Goal: Information Seeking & Learning: Learn about a topic

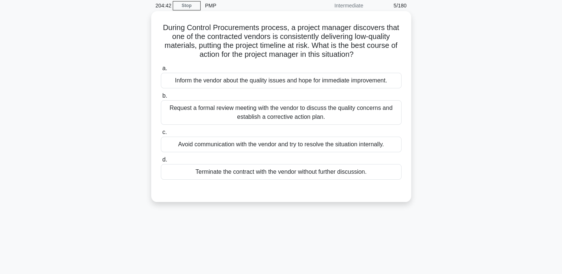
click at [354, 116] on div "Request a formal review meeting with the vendor to discuss the quality concerns…" at bounding box center [281, 112] width 241 height 25
click at [161, 98] on input "b. Request a formal review meeting with the vendor to discuss the quality conce…" at bounding box center [161, 96] width 0 height 5
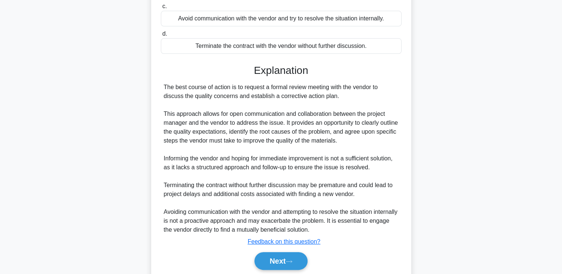
scroll to position [172, 0]
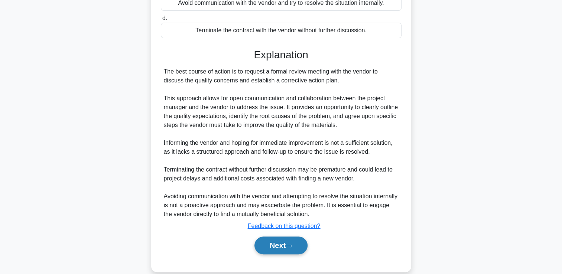
click at [286, 245] on button "Next" at bounding box center [281, 246] width 53 height 18
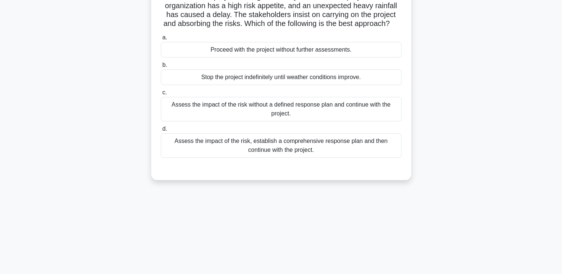
scroll to position [36, 0]
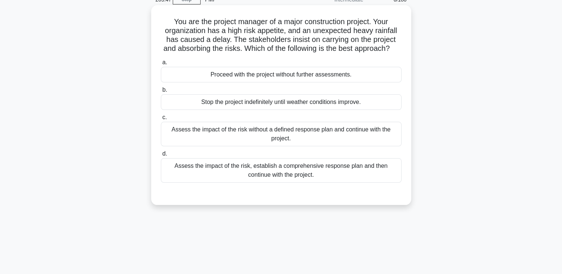
click at [330, 178] on div "Assess the impact of the risk, establish a comprehensive response plan and then…" at bounding box center [281, 170] width 241 height 25
click at [161, 156] on input "d. Assess the impact of the risk, establish a comprehensive response plan and t…" at bounding box center [161, 154] width 0 height 5
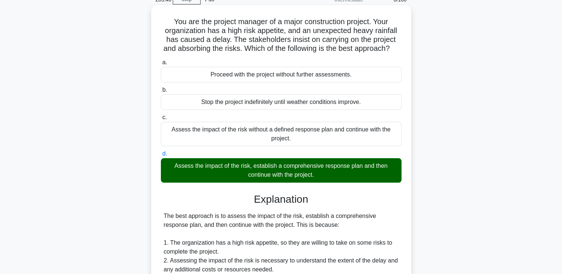
scroll to position [183, 0]
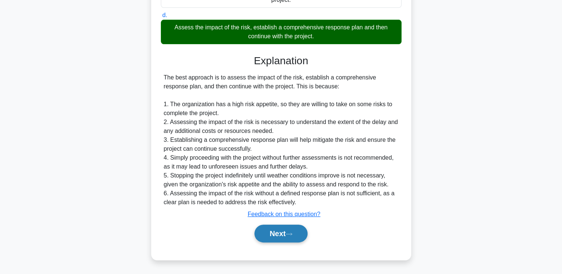
click at [275, 235] on button "Next" at bounding box center [281, 234] width 53 height 18
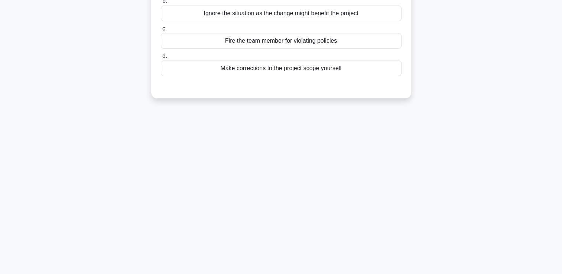
scroll to position [0, 0]
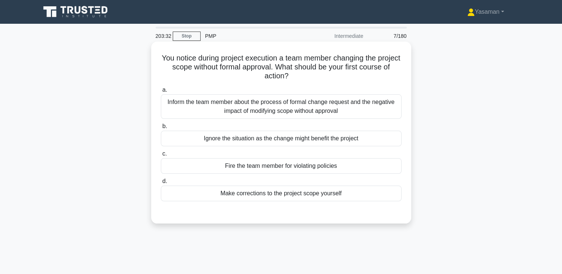
click at [282, 115] on div "Inform the team member about the process of formal change request and the negat…" at bounding box center [281, 106] width 241 height 25
click at [161, 93] on input "a. Inform the team member about the process of formal change request and the ne…" at bounding box center [161, 90] width 0 height 5
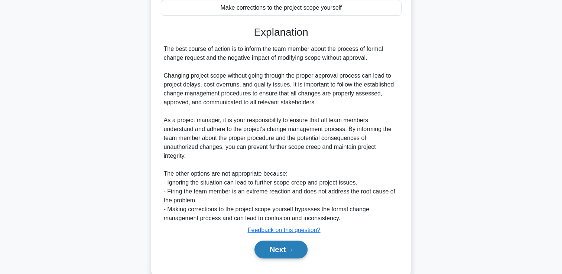
click at [274, 257] on button "Next" at bounding box center [281, 250] width 53 height 18
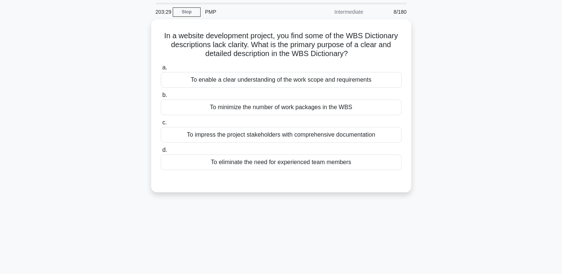
scroll to position [14, 0]
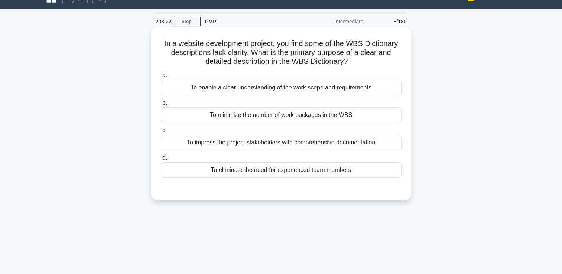
click at [297, 85] on div "To enable a clear understanding of the work scope and requirements" at bounding box center [281, 88] width 241 height 16
click at [161, 78] on input "a. To enable a clear understanding of the work scope and requirements" at bounding box center [161, 75] width 0 height 5
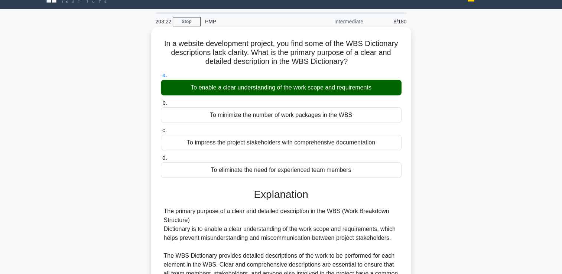
scroll to position [127, 0]
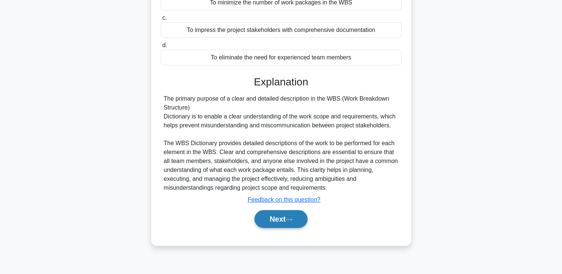
click at [270, 224] on button "Next" at bounding box center [281, 219] width 53 height 18
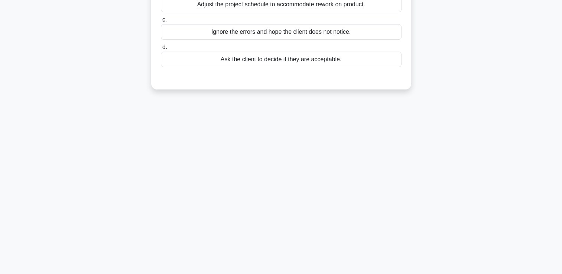
scroll to position [0, 0]
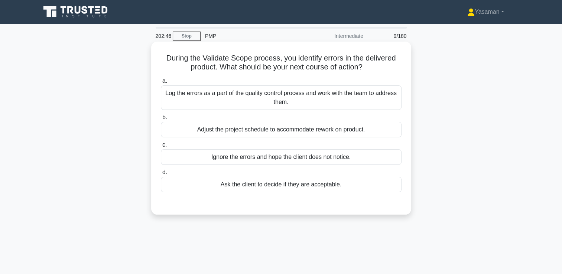
click at [302, 96] on div "Log the errors as a part of the quality control process and work with the team …" at bounding box center [281, 97] width 241 height 25
click at [161, 84] on input "a. Log the errors as a part of the quality control process and work with the te…" at bounding box center [161, 81] width 0 height 5
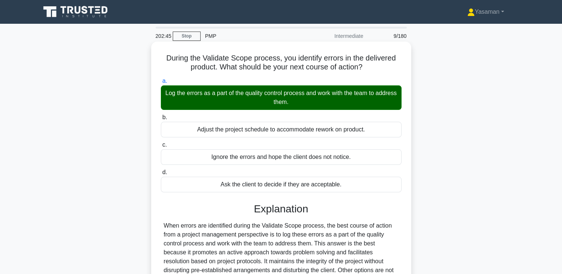
scroll to position [127, 0]
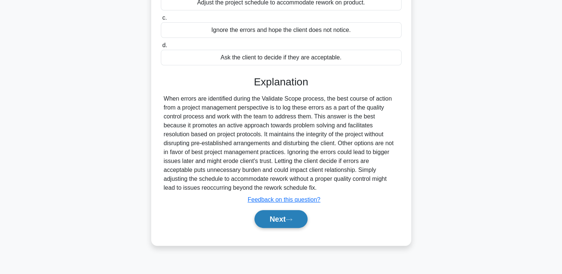
click at [278, 220] on button "Next" at bounding box center [281, 219] width 53 height 18
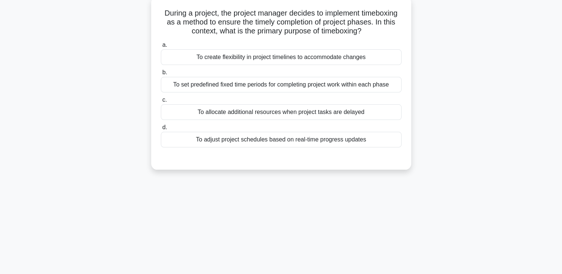
scroll to position [0, 0]
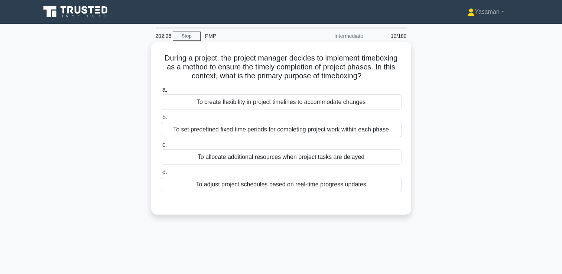
click at [300, 133] on div "To set predefined fixed time periods for completing project work within each ph…" at bounding box center [281, 130] width 241 height 16
click at [161, 120] on input "b. To set predefined fixed time periods for completing project work within each…" at bounding box center [161, 117] width 0 height 5
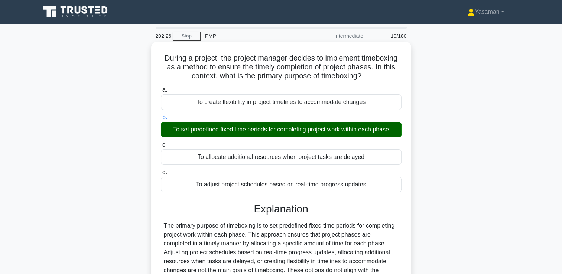
scroll to position [127, 0]
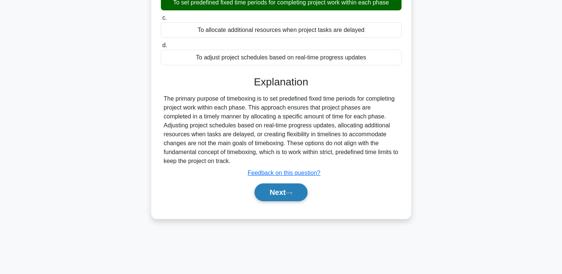
click at [279, 201] on button "Next" at bounding box center [281, 193] width 53 height 18
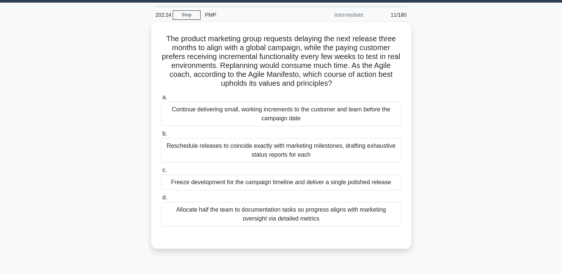
scroll to position [22, 0]
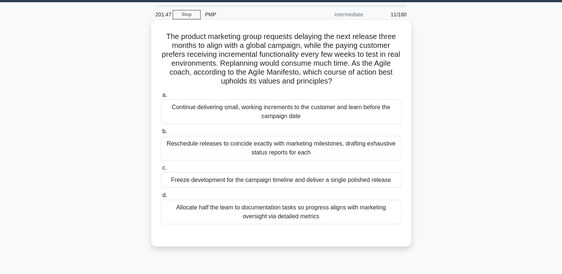
click at [267, 114] on div "Continue delivering small, working increments to the customer and learn before …" at bounding box center [281, 112] width 241 height 25
click at [161, 98] on input "a. Continue delivering small, working increments to the customer and learn befo…" at bounding box center [161, 95] width 0 height 5
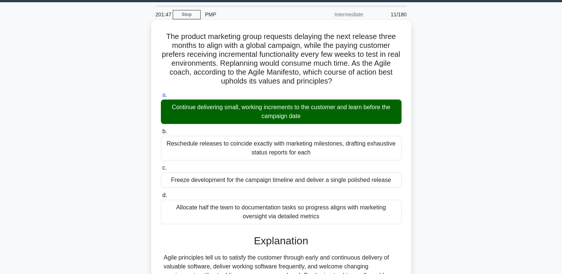
scroll to position [174, 0]
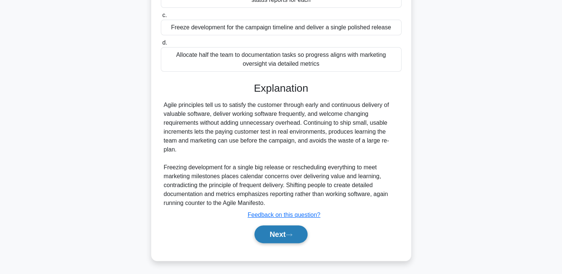
click at [281, 235] on button "Next" at bounding box center [281, 235] width 53 height 18
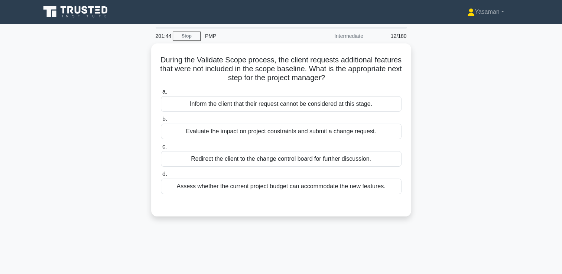
scroll to position [0, 0]
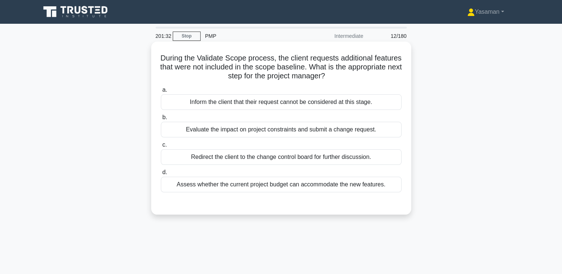
click at [287, 133] on div "Evaluate the impact on project constraints and submit a change request." at bounding box center [281, 130] width 241 height 16
click at [161, 120] on input "b. Evaluate the impact on project constraints and submit a change request." at bounding box center [161, 117] width 0 height 5
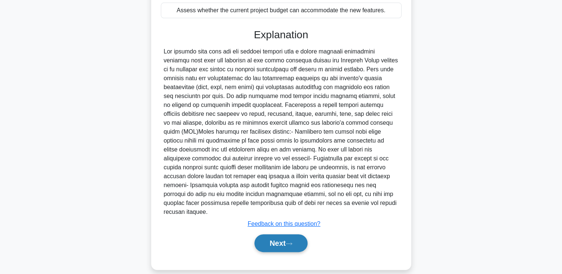
click at [272, 234] on button "Next" at bounding box center [281, 243] width 53 height 18
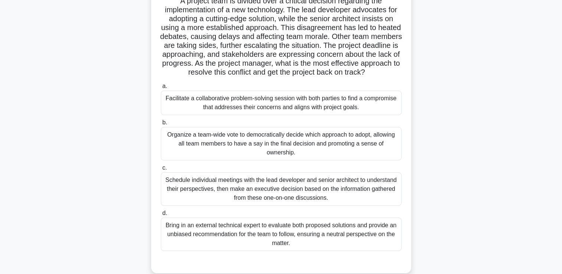
scroll to position [58, 0]
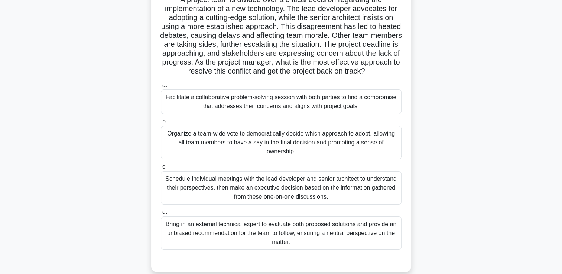
click at [316, 112] on div "Facilitate a collaborative problem-solving session with both parties to find a …" at bounding box center [281, 102] width 241 height 25
click at [161, 88] on input "a. Facilitate a collaborative problem-solving session with both parties to find…" at bounding box center [161, 85] width 0 height 5
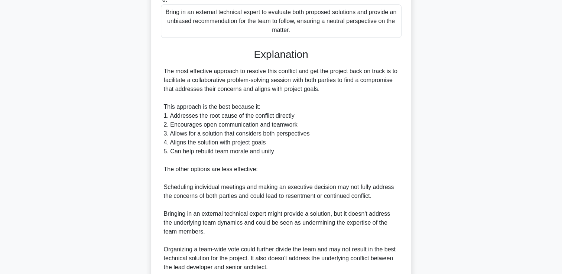
scroll to position [379, 0]
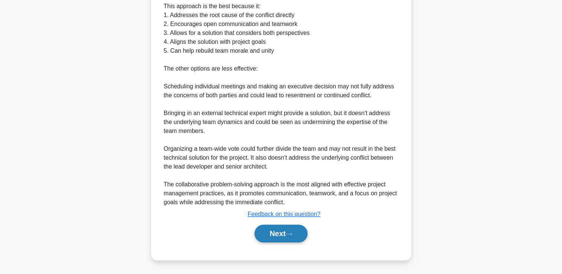
click at [282, 236] on button "Next" at bounding box center [281, 234] width 53 height 18
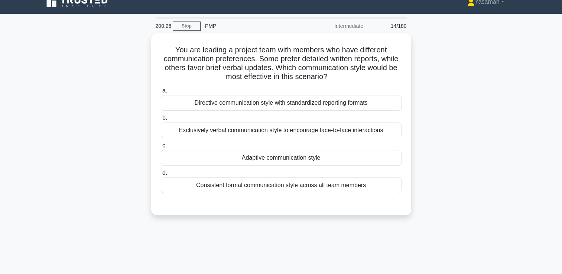
scroll to position [10, 0]
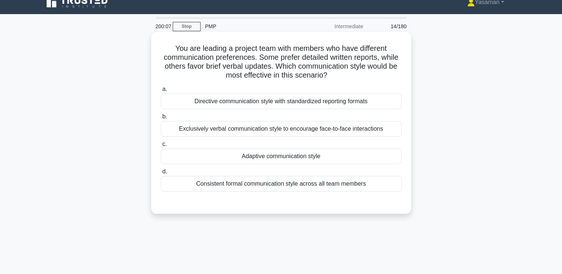
click at [260, 159] on div "Adaptive communication style" at bounding box center [281, 157] width 241 height 16
click at [161, 147] on input "c. Adaptive communication style" at bounding box center [161, 144] width 0 height 5
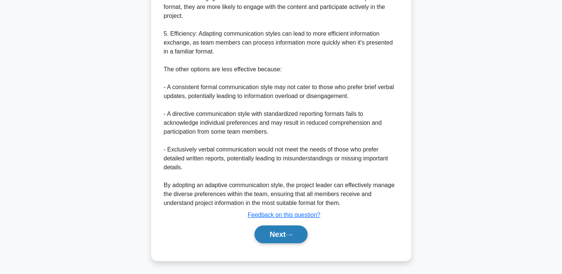
click at [261, 233] on button "Next" at bounding box center [281, 235] width 53 height 18
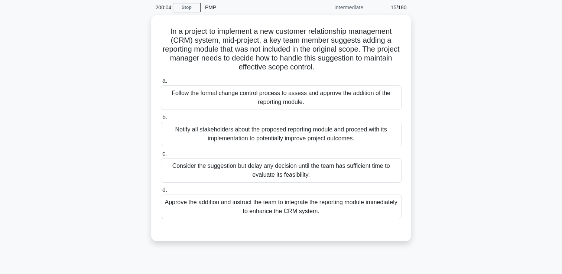
scroll to position [28, 0]
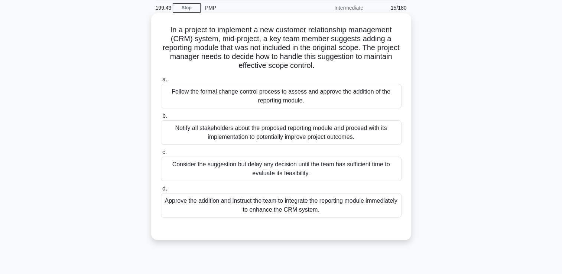
click at [294, 94] on div "Follow the formal change control process to assess and approve the addition of …" at bounding box center [281, 96] width 241 height 25
click at [161, 82] on input "a. Follow the formal change control process to assess and approve the addition …" at bounding box center [161, 79] width 0 height 5
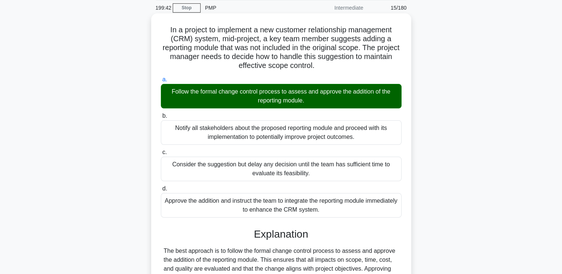
scroll to position [130, 0]
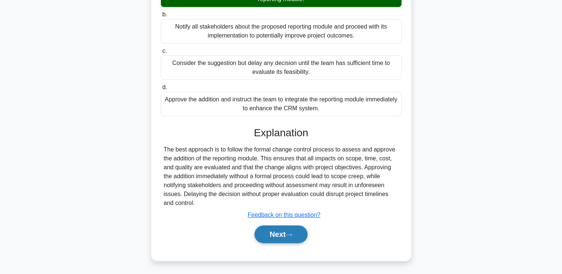
click at [280, 236] on button "Next" at bounding box center [281, 235] width 53 height 18
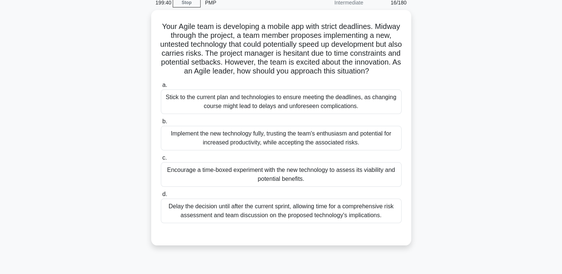
scroll to position [32, 0]
click at [265, 184] on div "Encourage a time-boxed experiment with the new technology to assess its viabili…" at bounding box center [281, 174] width 241 height 25
click at [161, 160] on input "c. Encourage a time-boxed experiment with the new technology to assess its viab…" at bounding box center [161, 157] width 0 height 5
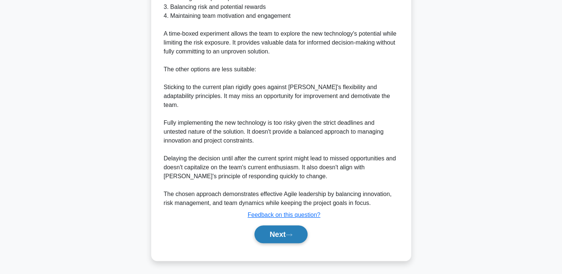
click at [275, 227] on button "Next" at bounding box center [281, 235] width 53 height 18
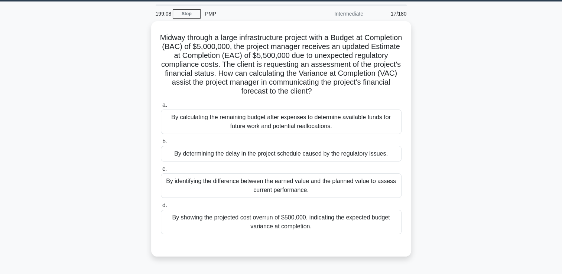
scroll to position [23, 0]
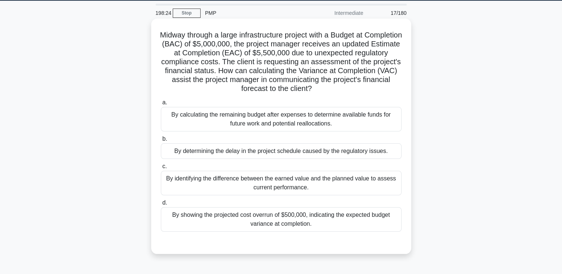
click at [265, 127] on div "By calculating the remaining budget after expenses to determine available funds…" at bounding box center [281, 119] width 241 height 25
click at [161, 105] on input "a. By calculating the remaining budget after expenses to determine available fu…" at bounding box center [161, 102] width 0 height 5
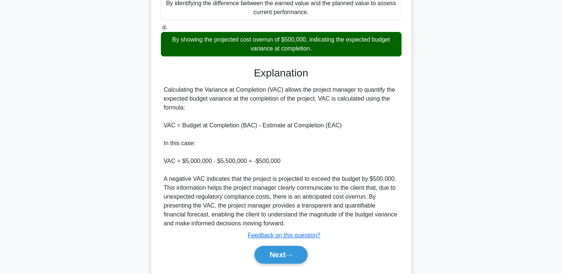
scroll to position [220, 0]
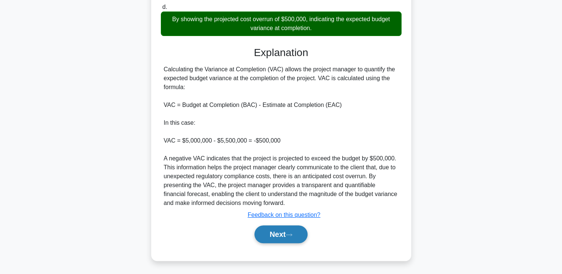
click at [266, 238] on button "Next" at bounding box center [281, 235] width 53 height 18
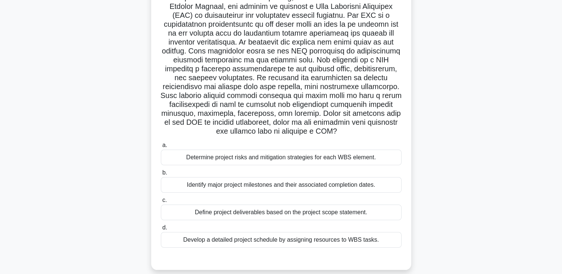
scroll to position [66, 0]
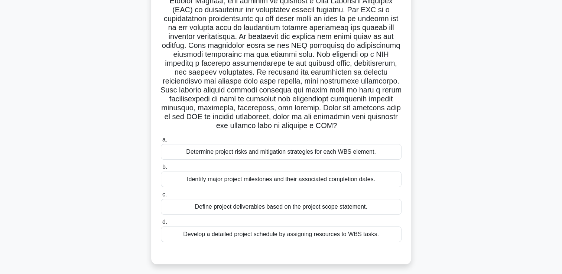
click at [300, 201] on div "Define project deliverables based on the project scope statement." at bounding box center [281, 207] width 241 height 16
click at [161, 197] on input "c. Define project deliverables based on the project scope statement." at bounding box center [161, 194] width 0 height 5
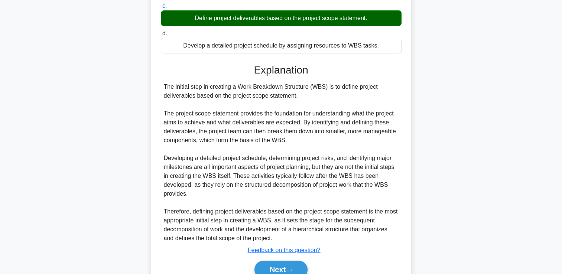
scroll to position [259, 0]
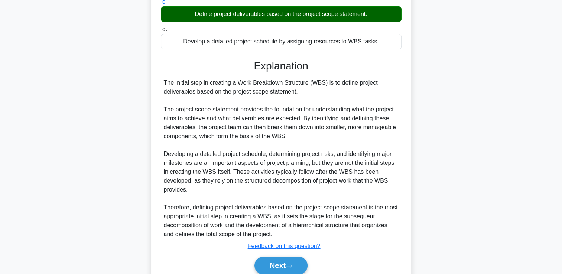
click at [278, 227] on div "The initial step in creating a Work Breakdown Structure (WBS) is to define proj…" at bounding box center [281, 158] width 235 height 161
click at [266, 266] on button "Next" at bounding box center [281, 266] width 53 height 18
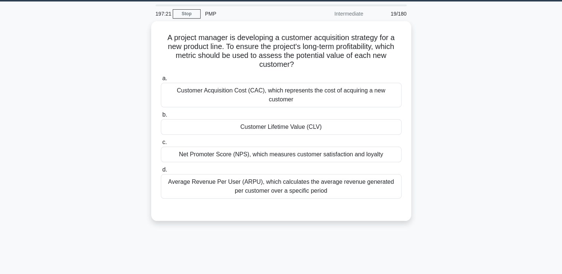
scroll to position [22, 0]
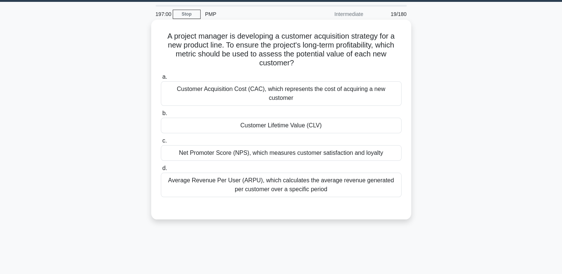
click at [302, 145] on div "Net Promoter Score (NPS), which measures customer satisfaction and loyalty" at bounding box center [281, 153] width 241 height 16
click at [161, 143] on input "c. Net Promoter Score (NPS), which measures customer satisfaction and loyalty" at bounding box center [161, 141] width 0 height 5
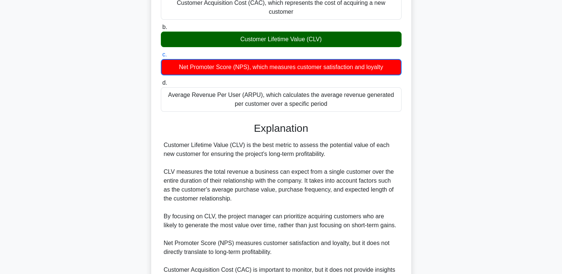
scroll to position [211, 0]
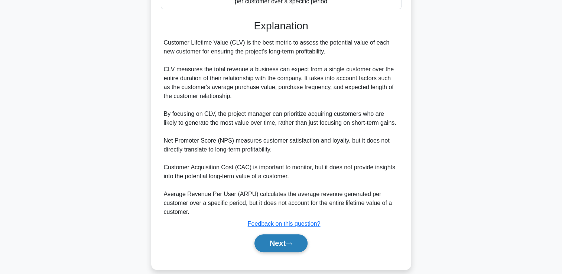
click at [273, 235] on button "Next" at bounding box center [281, 243] width 53 height 18
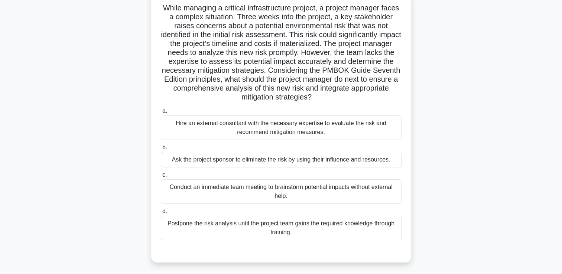
scroll to position [10, 0]
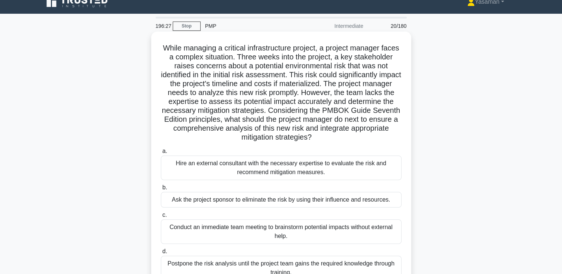
click at [272, 169] on div "Hire an external consultant with the necessary expertise to evaluate the risk a…" at bounding box center [281, 168] width 241 height 25
click at [161, 154] on input "a. Hire an external consultant with the necessary expertise to evaluate the ris…" at bounding box center [161, 151] width 0 height 5
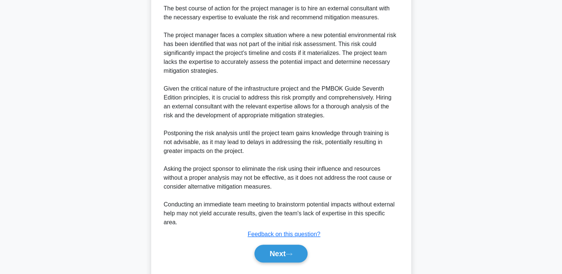
scroll to position [322, 0]
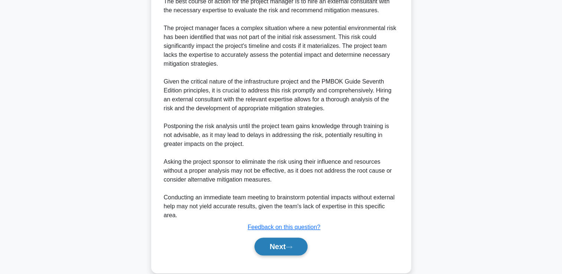
click at [274, 238] on button "Next" at bounding box center [281, 247] width 53 height 18
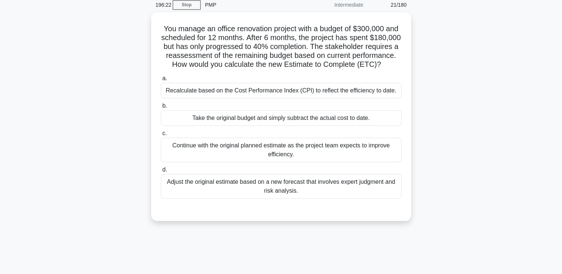
scroll to position [31, 0]
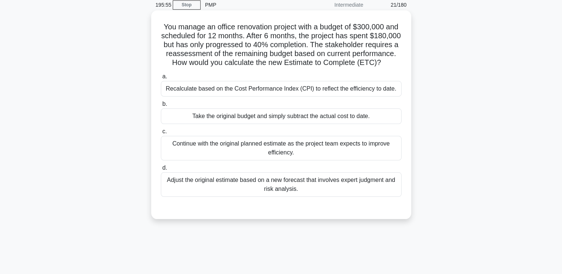
click at [276, 197] on div "Adjust the original estimate based on a new forecast that involves expert judgm…" at bounding box center [281, 184] width 241 height 25
click at [161, 171] on input "d. Adjust the original estimate based on a new forecast that involves expert ju…" at bounding box center [161, 168] width 0 height 5
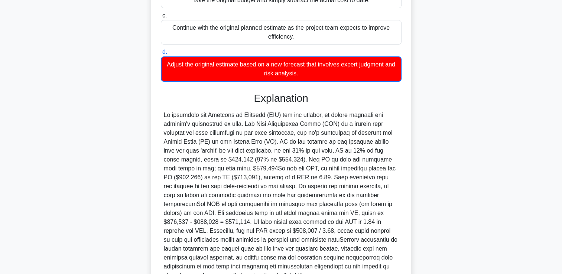
scroll to position [255, 0]
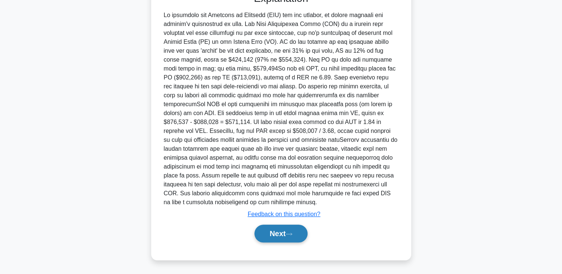
click at [267, 240] on button "Next" at bounding box center [281, 234] width 53 height 18
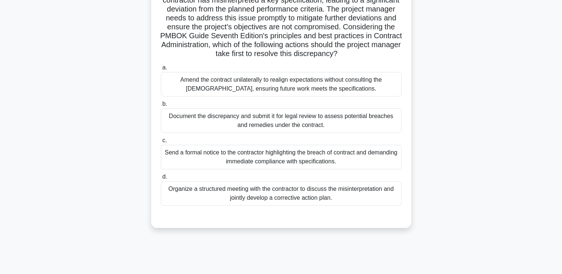
scroll to position [18, 0]
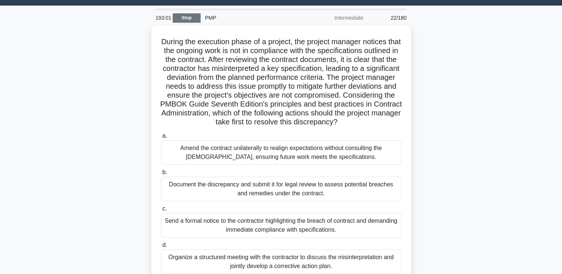
click at [183, 19] on link "Stop" at bounding box center [187, 17] width 28 height 9
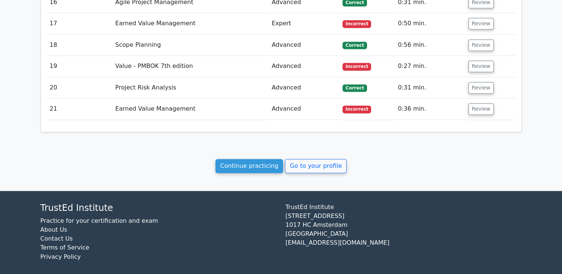
scroll to position [1158, 0]
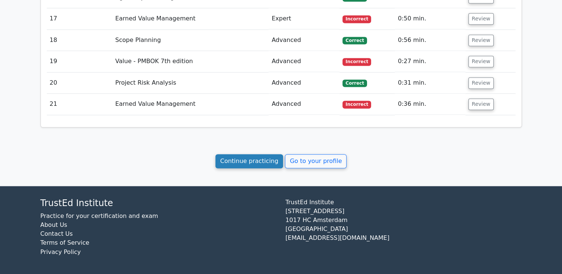
click at [264, 163] on link "Continue practicing" at bounding box center [249, 161] width 68 height 14
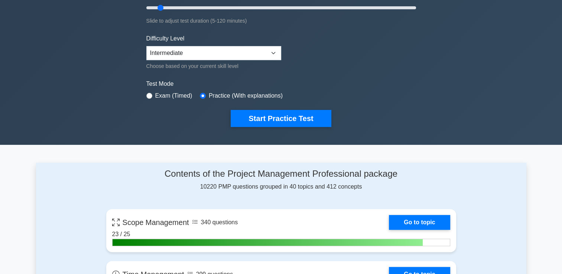
scroll to position [153, 0]
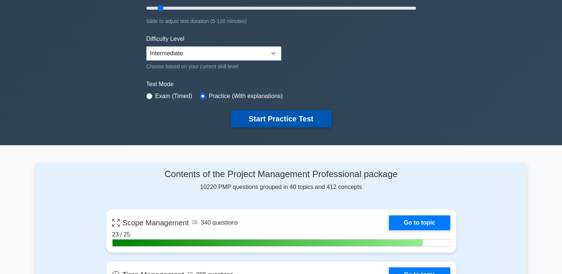
click at [291, 124] on button "Start Practice Test" at bounding box center [281, 118] width 100 height 17
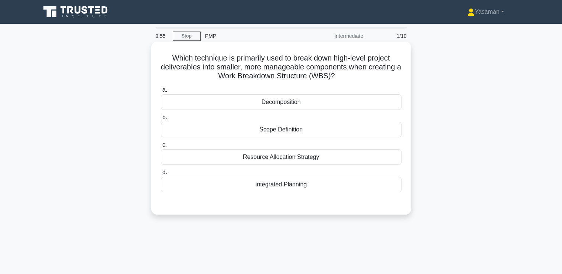
click at [375, 101] on div "Decomposition" at bounding box center [281, 102] width 241 height 16
click at [161, 93] on input "a. Decomposition" at bounding box center [161, 90] width 0 height 5
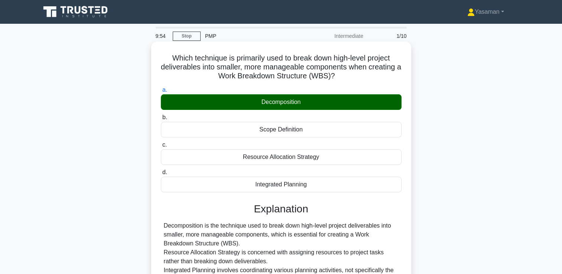
scroll to position [127, 0]
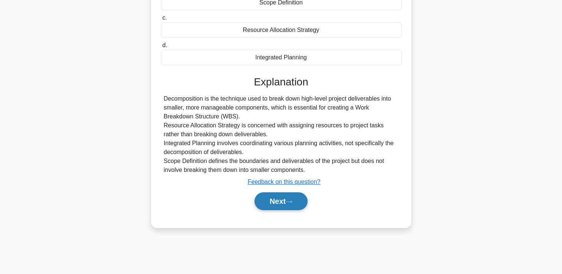
click at [285, 198] on button "Next" at bounding box center [281, 201] width 53 height 18
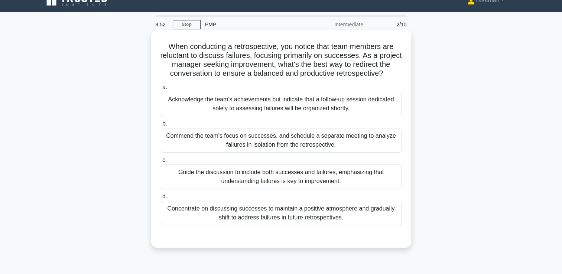
scroll to position [11, 0]
click at [327, 182] on div "Guide the discussion to include both successes and failures, emphasizing that u…" at bounding box center [281, 177] width 241 height 25
click at [161, 163] on input "c. Guide the discussion to include both successes and failures, emphasizing tha…" at bounding box center [161, 160] width 0 height 5
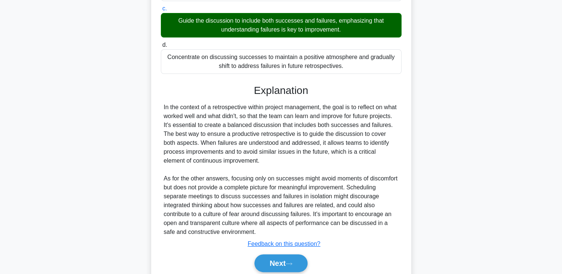
scroll to position [192, 0]
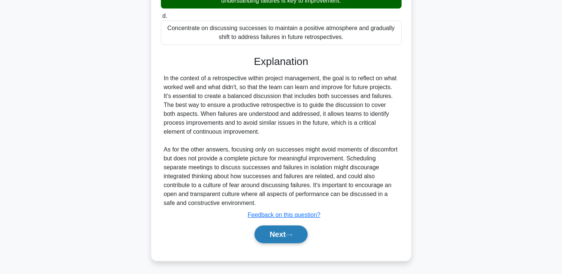
click at [277, 235] on button "Next" at bounding box center [281, 235] width 53 height 18
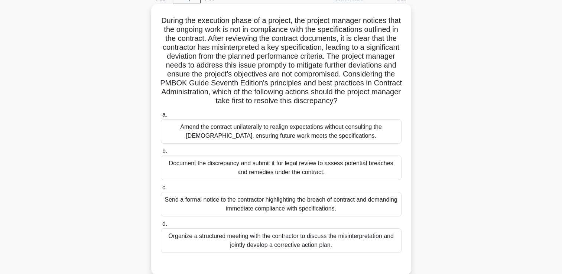
scroll to position [39, 0]
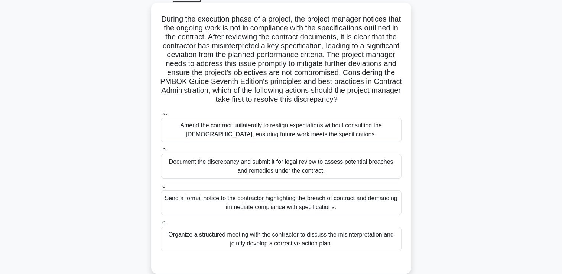
click at [338, 173] on div "Document the discrepancy and submit it for legal review to assess potential bre…" at bounding box center [281, 166] width 241 height 25
click at [161, 152] on input "b. Document the discrepancy and submit it for legal review to assess potential …" at bounding box center [161, 150] width 0 height 5
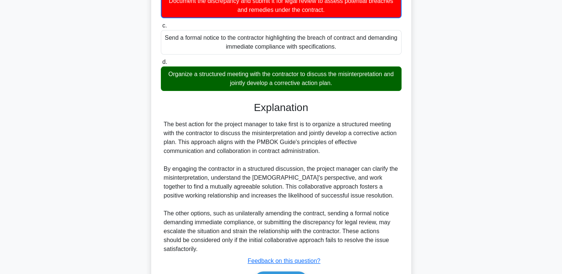
scroll to position [255, 0]
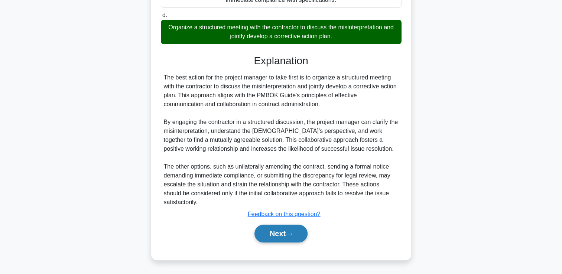
click at [284, 233] on button "Next" at bounding box center [281, 234] width 53 height 18
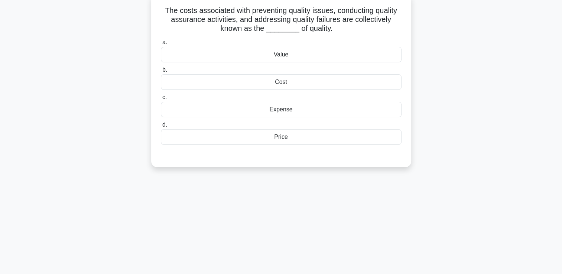
scroll to position [21, 0]
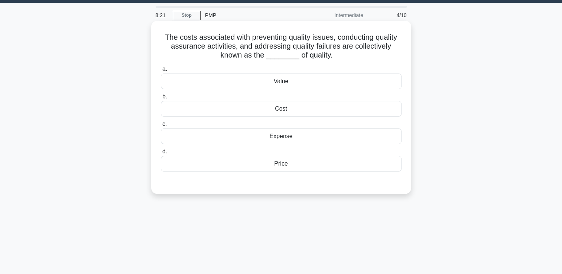
click at [373, 106] on div "Cost" at bounding box center [281, 109] width 241 height 16
click at [161, 99] on input "b. Cost" at bounding box center [161, 96] width 0 height 5
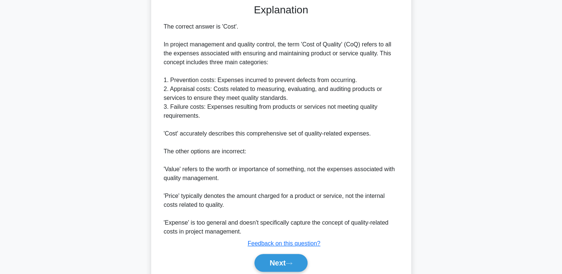
scroll to position [228, 0]
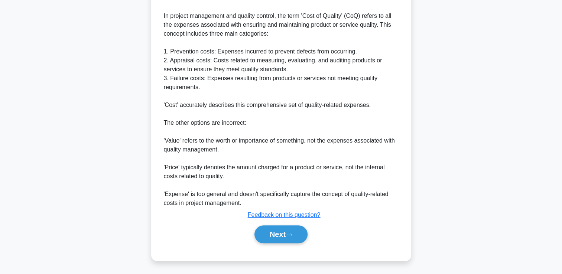
click at [291, 244] on div "Next" at bounding box center [281, 235] width 241 height 24
click at [289, 233] on icon at bounding box center [289, 235] width 7 height 4
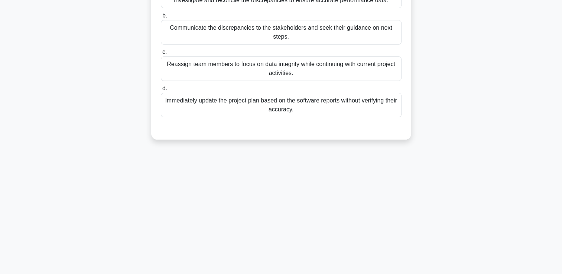
scroll to position [0, 0]
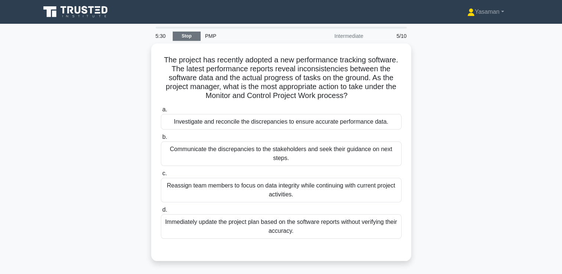
click at [175, 34] on link "Stop" at bounding box center [187, 36] width 28 height 9
